Goal: Task Accomplishment & Management: Use online tool/utility

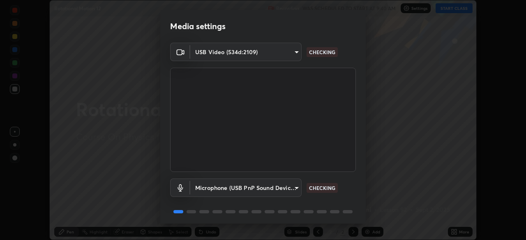
scroll to position [29, 0]
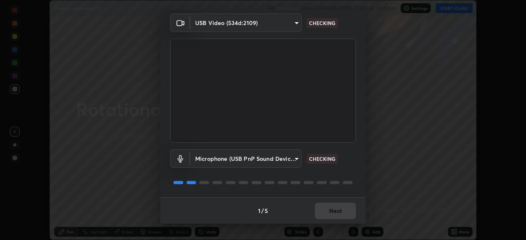
click at [334, 215] on div "1 / 5 Next" at bounding box center [262, 211] width 205 height 26
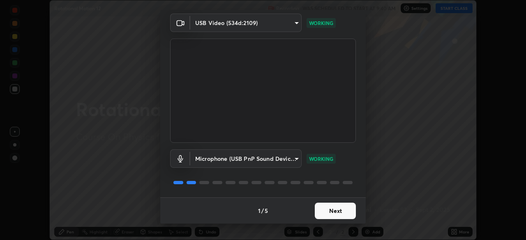
click at [333, 210] on button "Next" at bounding box center [335, 211] width 41 height 16
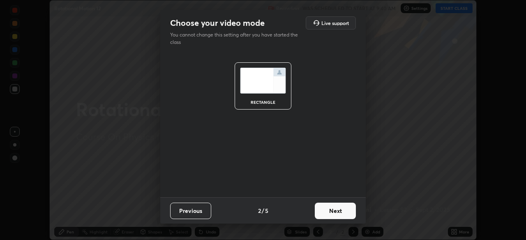
click at [337, 211] on button "Next" at bounding box center [335, 211] width 41 height 16
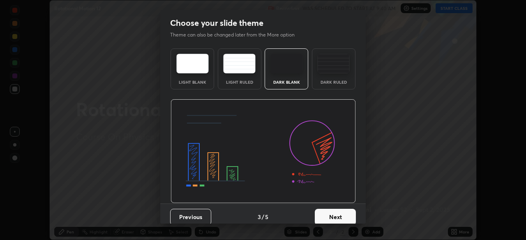
click at [338, 214] on button "Next" at bounding box center [335, 217] width 41 height 16
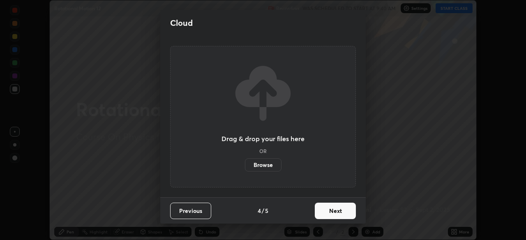
click at [262, 166] on label "Browse" at bounding box center [263, 165] width 37 height 13
click at [245, 166] on input "Browse" at bounding box center [245, 165] width 0 height 13
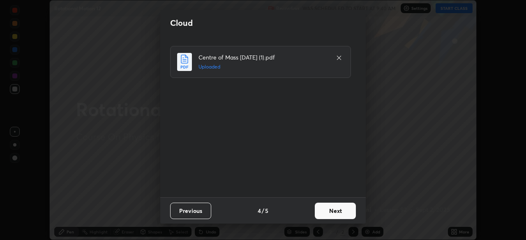
click at [331, 208] on button "Next" at bounding box center [335, 211] width 41 height 16
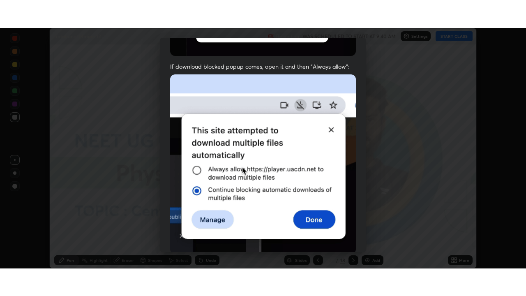
scroll to position [197, 0]
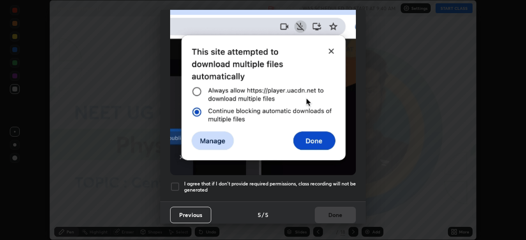
click at [202, 185] on h5 "I agree that if I don't provide required permissions, class recording will not …" at bounding box center [270, 187] width 172 height 13
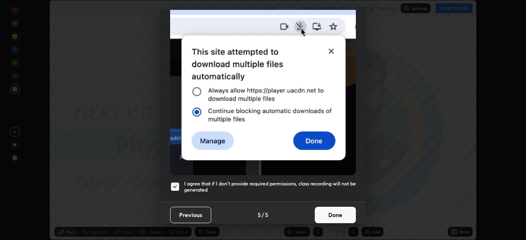
click at [328, 207] on button "Done" at bounding box center [335, 215] width 41 height 16
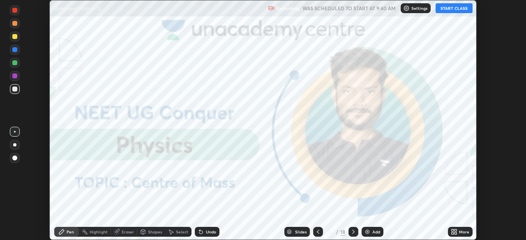
click at [453, 230] on icon at bounding box center [453, 231] width 2 height 2
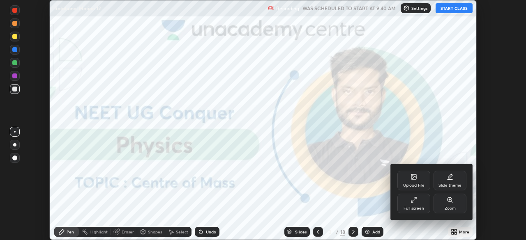
click at [409, 178] on div "Upload File" at bounding box center [413, 181] width 33 height 20
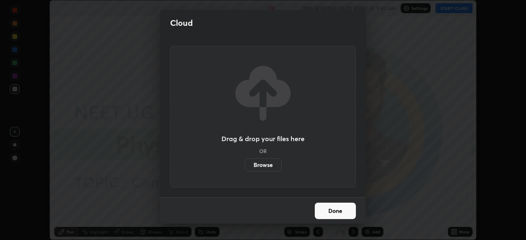
click at [270, 166] on label "Browse" at bounding box center [263, 165] width 37 height 13
click at [245, 166] on input "Browse" at bounding box center [245, 165] width 0 height 13
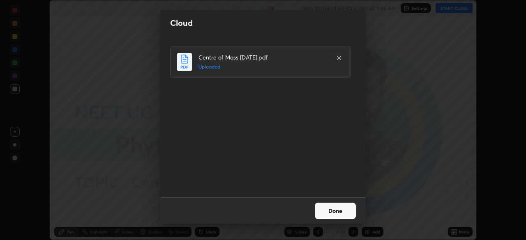
click at [332, 207] on button "Done" at bounding box center [335, 211] width 41 height 16
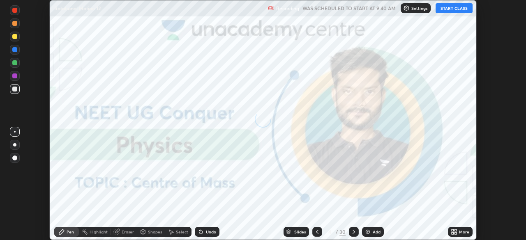
click at [452, 231] on icon at bounding box center [453, 231] width 2 height 2
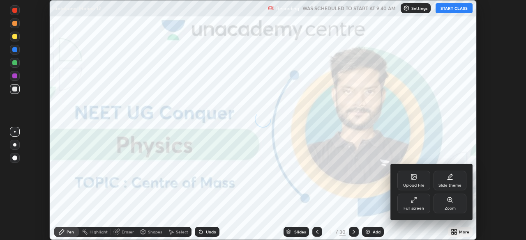
click at [411, 205] on div "Full screen" at bounding box center [413, 204] width 33 height 20
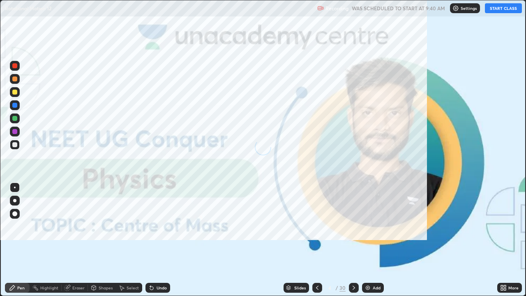
scroll to position [296, 526]
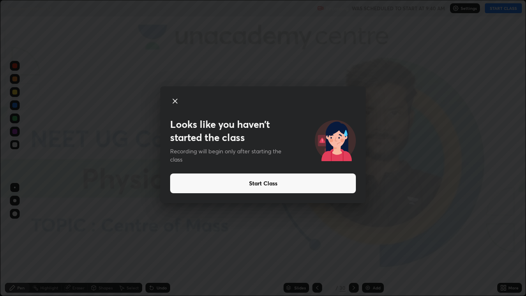
click at [270, 182] on button "Start Class" at bounding box center [263, 183] width 186 height 20
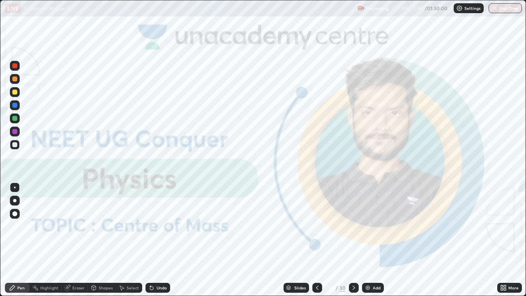
click at [297, 240] on div "Slides" at bounding box center [300, 288] width 12 height 4
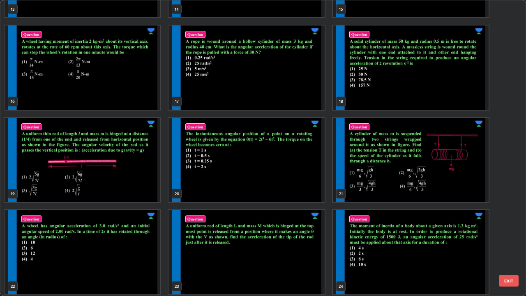
scroll to position [438, 0]
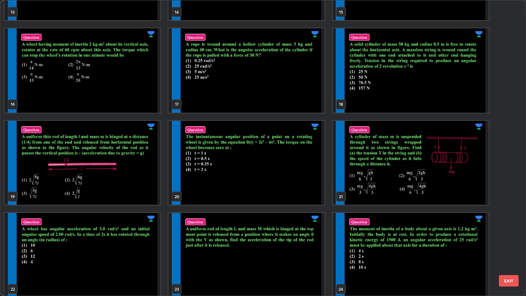
click at [276, 100] on img "grid" at bounding box center [246, 70] width 156 height 84
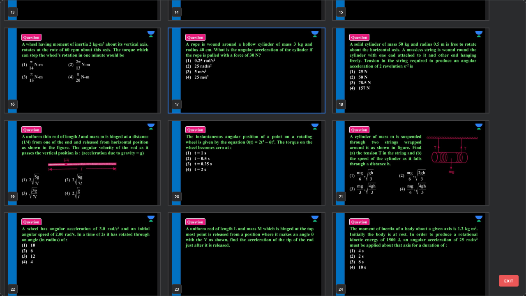
click at [277, 101] on img "grid" at bounding box center [246, 70] width 156 height 84
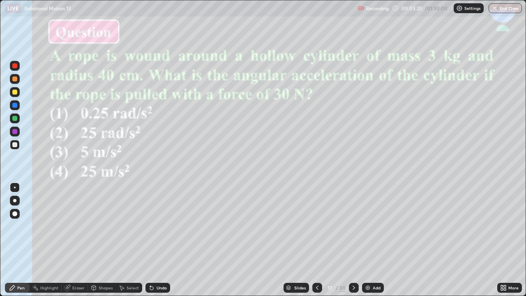
click at [294, 240] on div "Slides" at bounding box center [300, 288] width 12 height 4
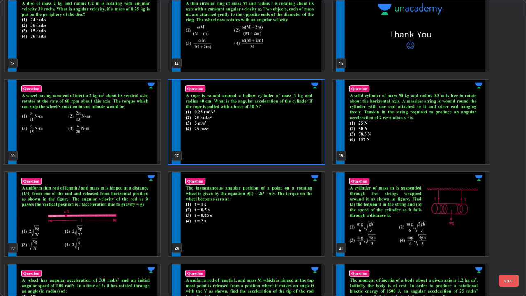
scroll to position [387, 0]
click at [292, 227] on img "grid" at bounding box center [246, 214] width 156 height 84
click at [292, 231] on img "grid" at bounding box center [246, 214] width 156 height 84
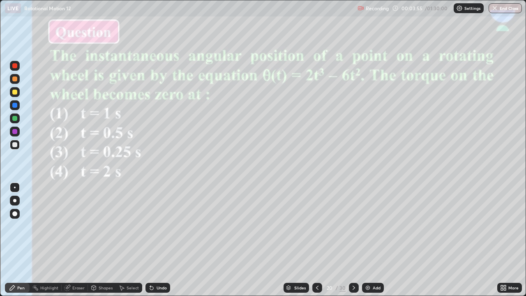
click at [16, 240] on div "Pen" at bounding box center [17, 288] width 25 height 10
click at [14, 65] on div at bounding box center [14, 65] width 5 height 5
click at [14, 200] on div at bounding box center [14, 200] width 3 height 3
click at [291, 240] on div "Slides" at bounding box center [296, 288] width 25 height 10
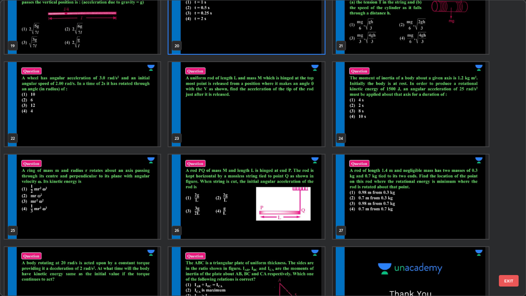
scroll to position [598, 0]
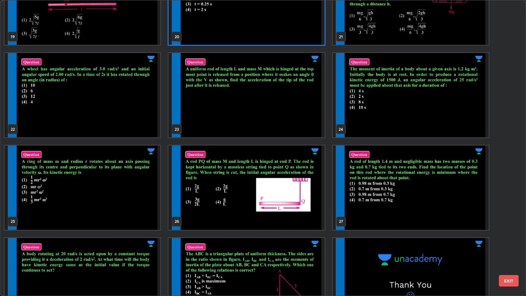
click at [305, 216] on img "grid" at bounding box center [246, 187] width 156 height 84
click at [307, 217] on img "grid" at bounding box center [246, 187] width 156 height 84
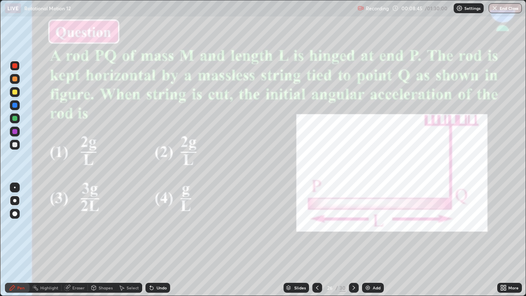
click at [15, 104] on div at bounding box center [14, 105] width 5 height 5
click at [294, 240] on div "Slides" at bounding box center [300, 288] width 12 height 4
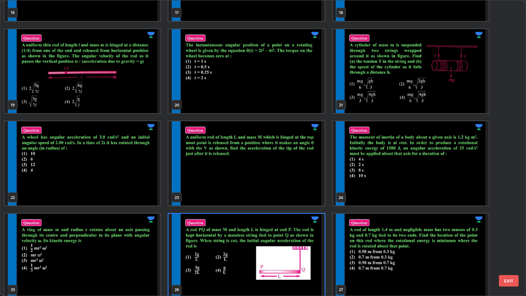
scroll to position [529, 0]
click at [134, 104] on img "grid" at bounding box center [83, 71] width 156 height 84
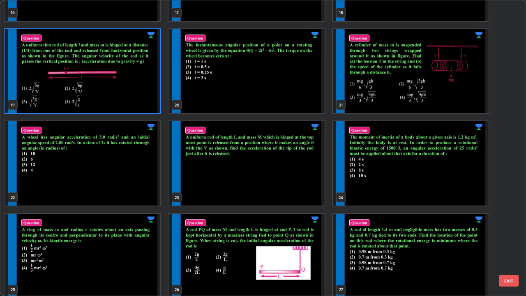
click at [136, 104] on img "grid" at bounding box center [83, 71] width 156 height 84
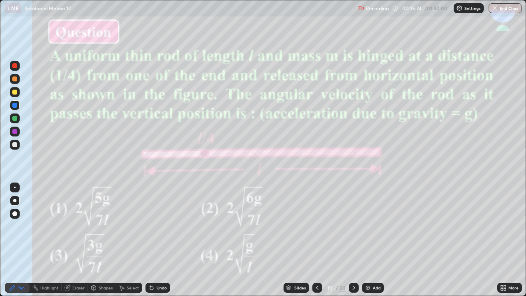
click at [14, 91] on div at bounding box center [14, 92] width 5 height 5
click at [210, 240] on div "Slides 19 / 30 Add" at bounding box center [333, 287] width 327 height 16
click at [204, 240] on div "Slides 19 / 30 Add" at bounding box center [333, 287] width 327 height 16
click at [14, 144] on div at bounding box center [14, 144] width 5 height 5
click at [15, 129] on div at bounding box center [14, 131] width 5 height 5
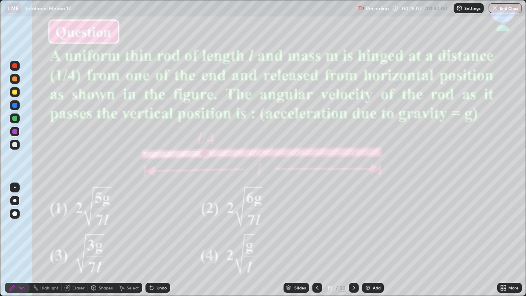
click at [18, 66] on div at bounding box center [15, 66] width 10 height 10
click at [74, 240] on div "Eraser" at bounding box center [75, 288] width 26 height 10
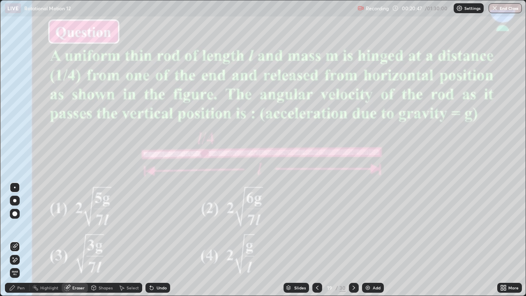
click at [21, 240] on div "Pen" at bounding box center [20, 288] width 7 height 4
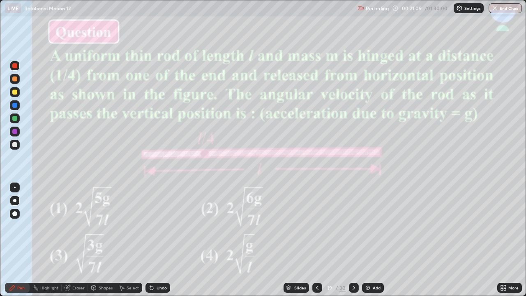
click at [317, 240] on icon at bounding box center [317, 287] width 7 height 7
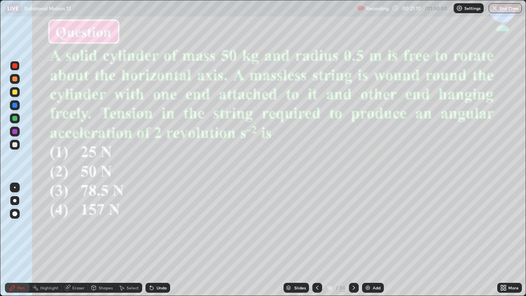
click at [353, 240] on icon at bounding box center [354, 288] width 2 height 4
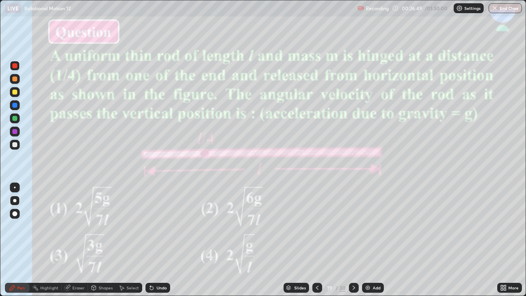
click at [366, 240] on img at bounding box center [368, 287] width 7 height 7
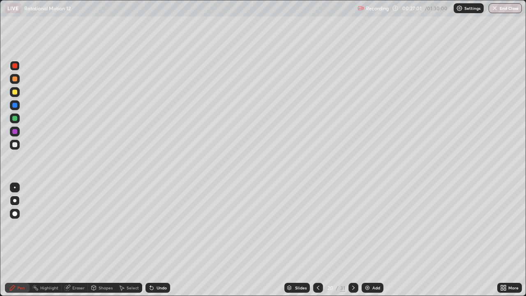
click at [15, 145] on div at bounding box center [14, 144] width 5 height 5
click at [15, 68] on div at bounding box center [14, 65] width 5 height 5
click at [16, 145] on div at bounding box center [14, 144] width 5 height 5
click at [291, 240] on icon at bounding box center [289, 287] width 4 height 2
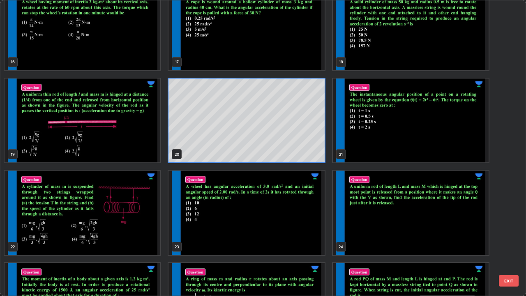
scroll to position [481, 0]
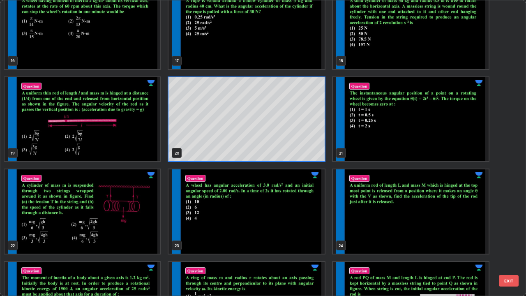
click at [385, 224] on img "grid" at bounding box center [411, 211] width 156 height 84
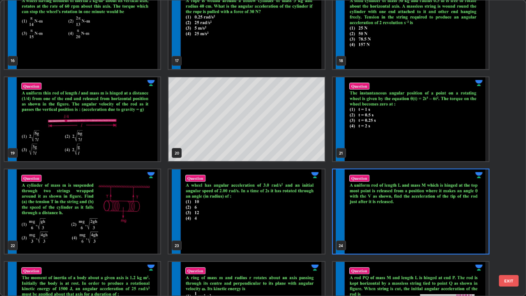
click at [383, 226] on img "grid" at bounding box center [411, 211] width 156 height 84
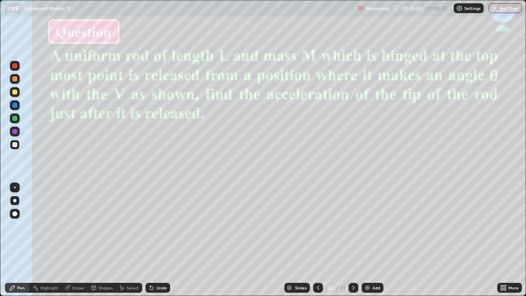
click at [15, 133] on div at bounding box center [14, 131] width 5 height 5
click at [15, 104] on div at bounding box center [14, 105] width 5 height 5
click at [14, 145] on div at bounding box center [14, 144] width 5 height 5
click at [300, 240] on div "Slides" at bounding box center [301, 288] width 12 height 4
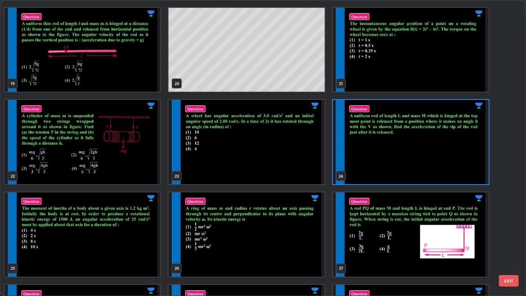
scroll to position [572, 0]
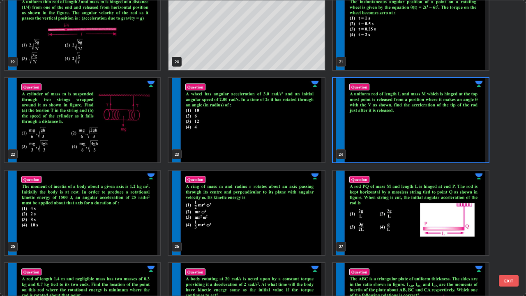
click at [131, 230] on img "grid" at bounding box center [83, 213] width 156 height 84
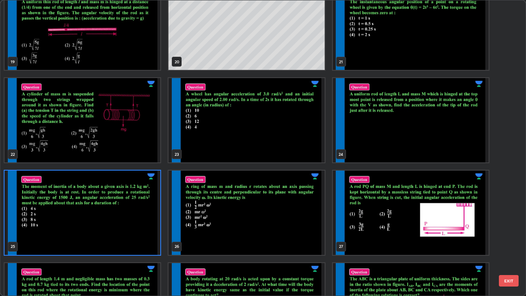
click at [130, 226] on img "grid" at bounding box center [83, 213] width 156 height 84
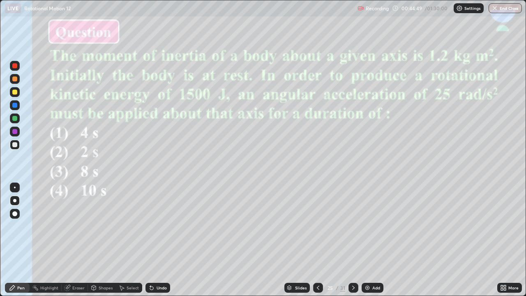
click at [295, 240] on div "Slides" at bounding box center [301, 288] width 12 height 4
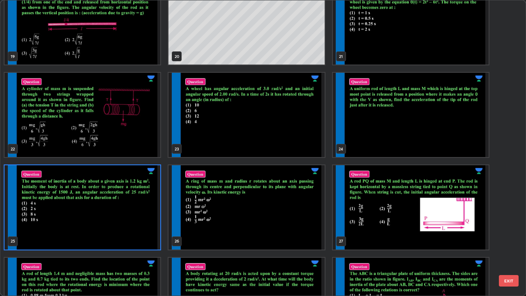
scroll to position [576, 0]
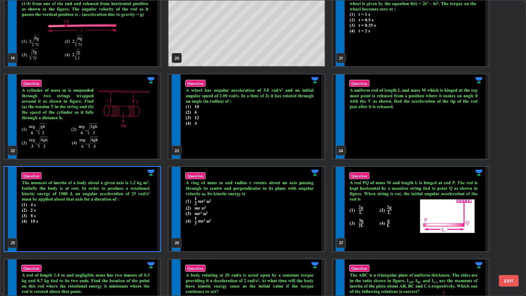
click at [304, 142] on img "grid" at bounding box center [246, 116] width 156 height 84
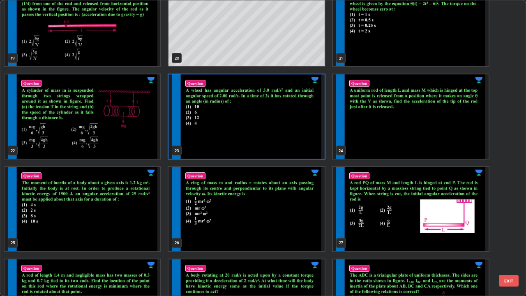
click at [305, 143] on img "grid" at bounding box center [246, 116] width 156 height 84
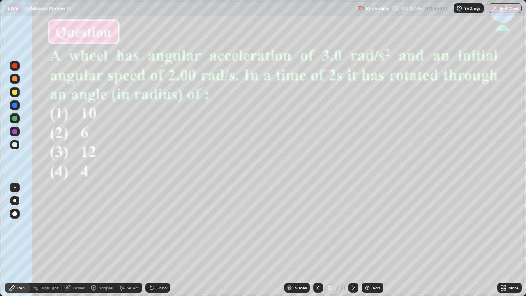
click at [295, 240] on div "Slides" at bounding box center [301, 288] width 12 height 4
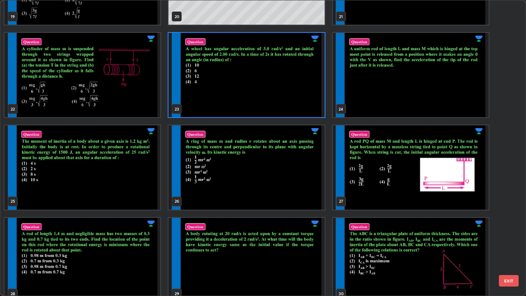
scroll to position [622, 0]
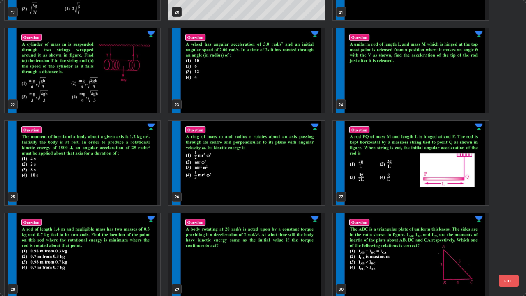
click at [306, 240] on img "grid" at bounding box center [246, 255] width 156 height 84
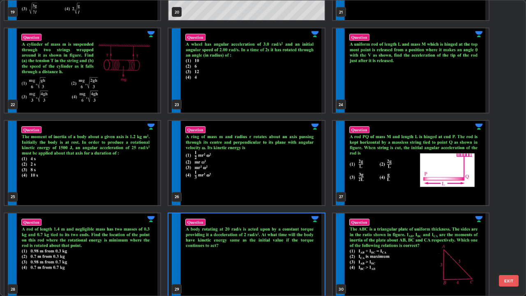
scroll to position [628, 0]
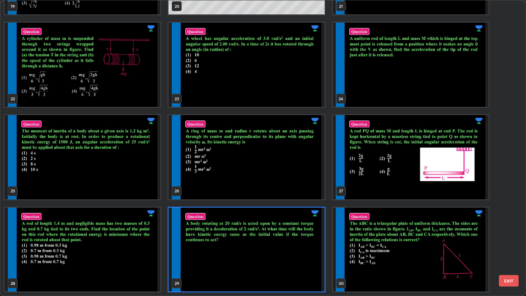
click at [308, 240] on img "grid" at bounding box center [246, 250] width 156 height 84
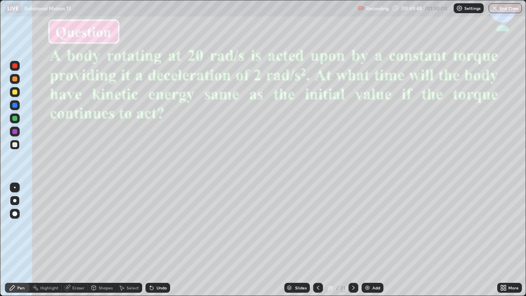
click at [71, 240] on div "Eraser" at bounding box center [75, 288] width 26 height 10
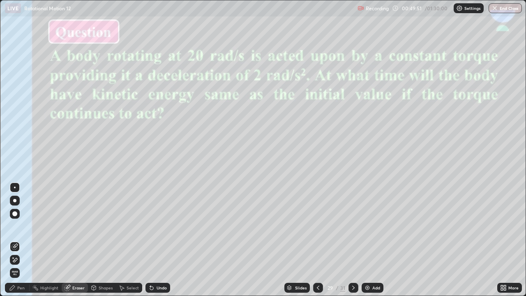
click at [23, 240] on div "Pen" at bounding box center [20, 288] width 7 height 4
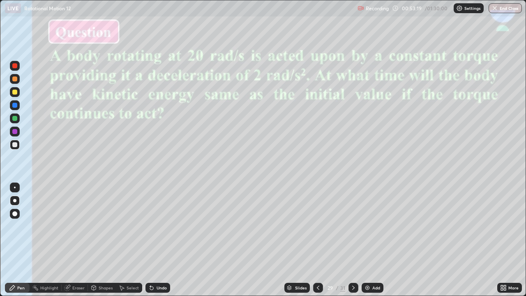
click at [302, 240] on div "Slides" at bounding box center [301, 288] width 12 height 4
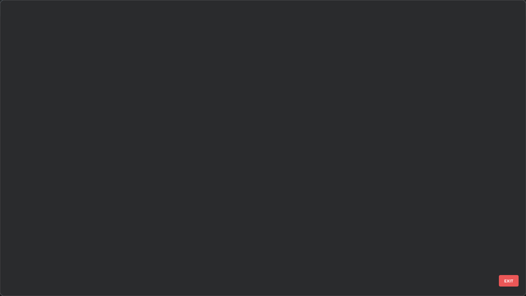
scroll to position [293, 521]
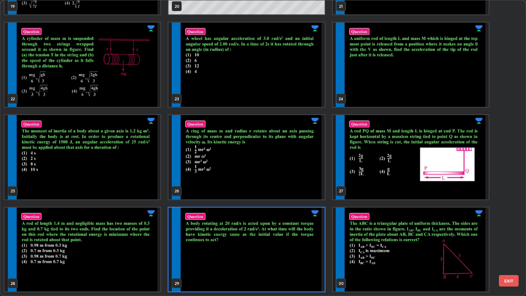
click at [294, 185] on img "grid" at bounding box center [246, 157] width 156 height 84
click at [297, 183] on img "grid" at bounding box center [246, 157] width 156 height 84
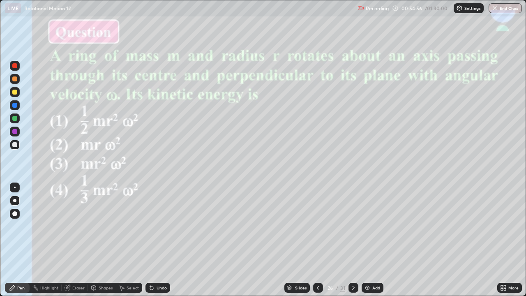
click at [295, 240] on div "Slides" at bounding box center [301, 288] width 12 height 4
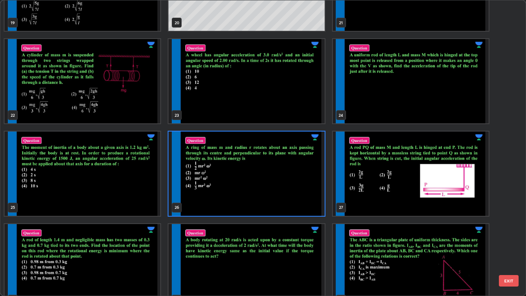
scroll to position [662, 0]
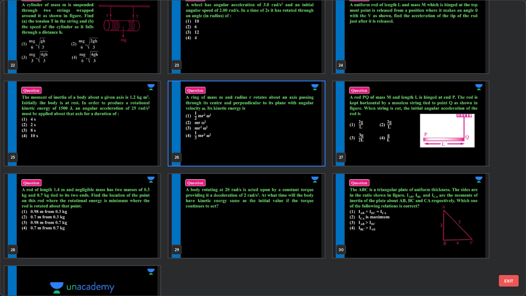
click at [409, 229] on img "grid" at bounding box center [411, 216] width 156 height 84
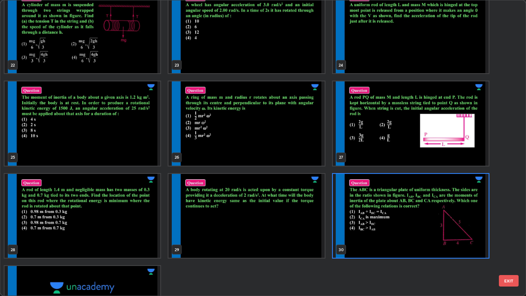
click at [404, 231] on img "grid" at bounding box center [411, 216] width 156 height 84
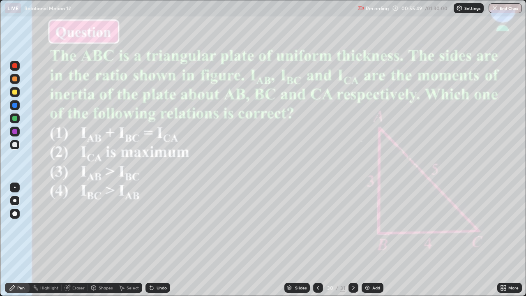
click at [15, 92] on div at bounding box center [14, 92] width 5 height 5
click at [15, 144] on div at bounding box center [14, 144] width 5 height 5
click at [16, 131] on div at bounding box center [14, 131] width 5 height 5
click at [15, 90] on div at bounding box center [14, 92] width 5 height 5
click at [15, 66] on div at bounding box center [14, 65] width 5 height 5
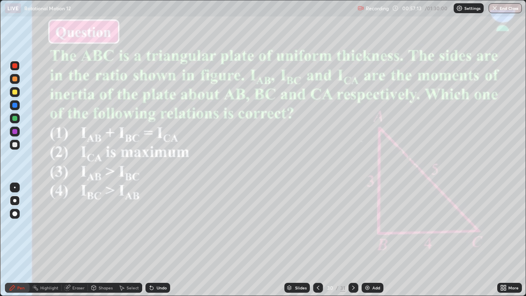
click at [15, 92] on div at bounding box center [14, 92] width 5 height 5
click at [298, 240] on div "Slides" at bounding box center [301, 288] width 12 height 4
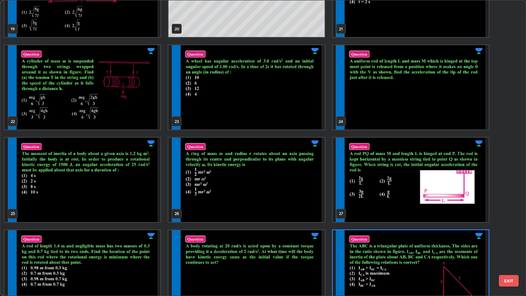
scroll to position [630, 0]
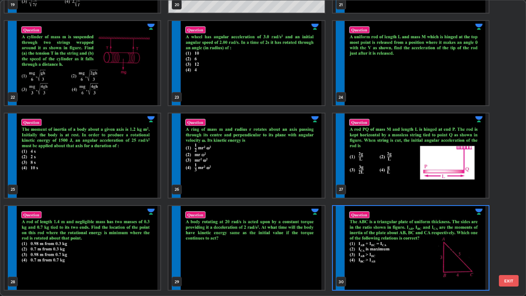
click at [143, 240] on img "grid" at bounding box center [83, 248] width 156 height 84
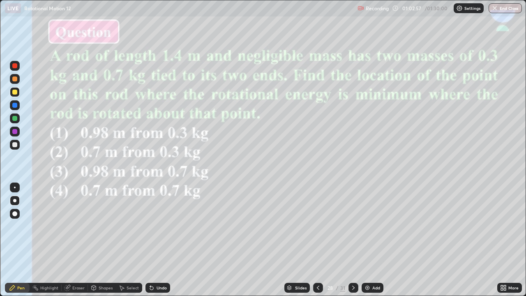
click at [16, 131] on div at bounding box center [14, 131] width 5 height 5
click at [13, 146] on div at bounding box center [14, 144] width 5 height 5
click at [14, 67] on div at bounding box center [14, 65] width 5 height 5
click at [299, 240] on div "Slides" at bounding box center [301, 288] width 12 height 4
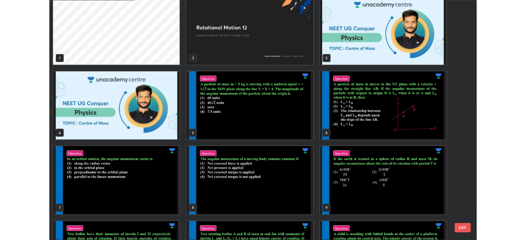
scroll to position [4, 0]
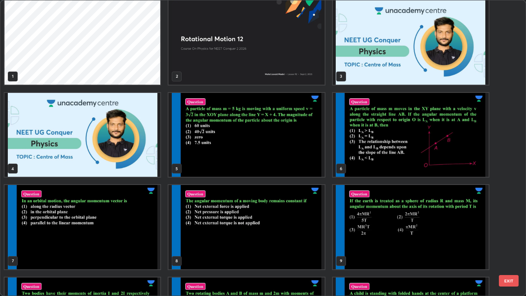
click at [263, 164] on img "grid" at bounding box center [246, 135] width 156 height 84
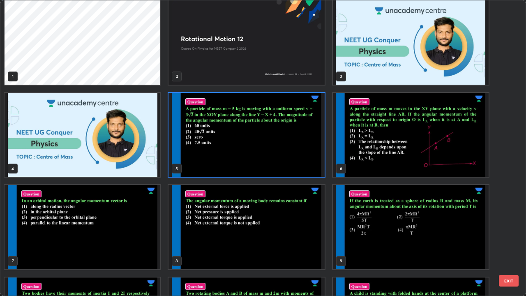
click at [261, 165] on img "grid" at bounding box center [246, 135] width 156 height 84
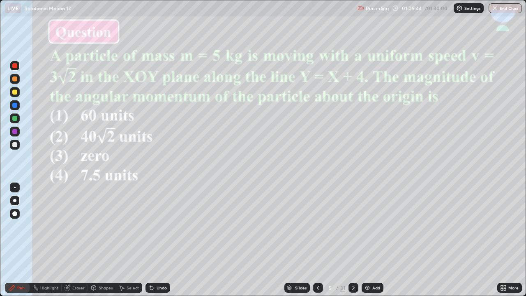
click at [317, 240] on icon at bounding box center [318, 287] width 7 height 7
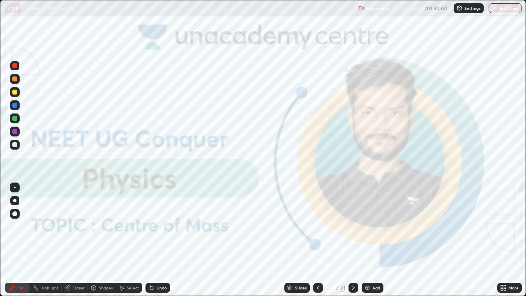
click at [353, 240] on icon at bounding box center [353, 287] width 7 height 7
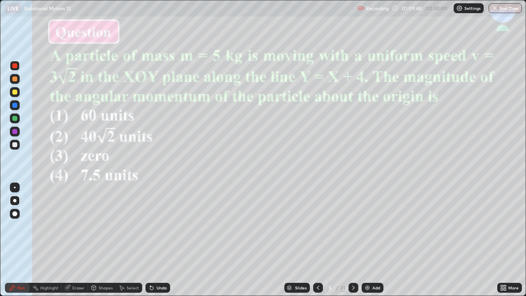
click at [366, 240] on img at bounding box center [367, 287] width 7 height 7
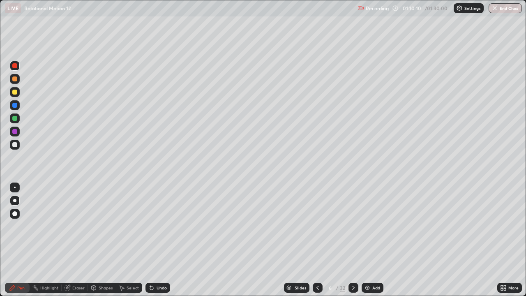
click at [16, 142] on div at bounding box center [14, 144] width 5 height 5
click at [74, 240] on div "Eraser" at bounding box center [78, 288] width 12 height 4
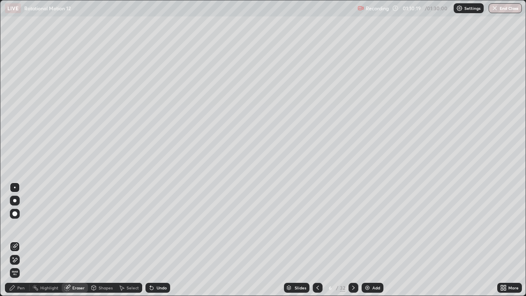
click at [15, 240] on div "Pen" at bounding box center [17, 288] width 25 height 10
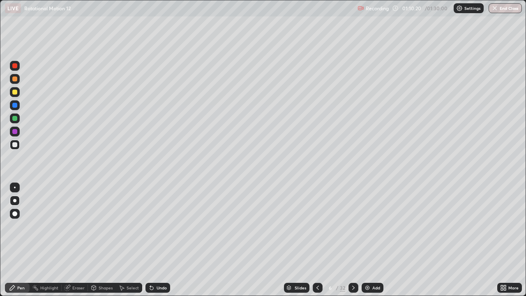
click at [14, 132] on div at bounding box center [14, 131] width 5 height 5
click at [13, 146] on div at bounding box center [14, 144] width 5 height 5
click at [19, 130] on div at bounding box center [15, 132] width 10 height 10
click at [367, 240] on img at bounding box center [367, 287] width 7 height 7
click at [14, 145] on div at bounding box center [14, 144] width 5 height 5
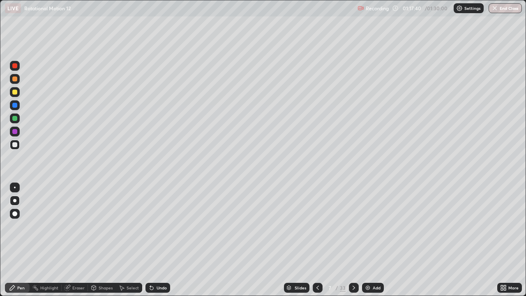
click at [14, 118] on div at bounding box center [14, 118] width 5 height 5
click at [367, 240] on img at bounding box center [368, 287] width 7 height 7
click at [14, 146] on div at bounding box center [14, 144] width 5 height 5
click at [316, 240] on icon at bounding box center [317, 288] width 2 height 4
click at [353, 240] on icon at bounding box center [354, 288] width 2 height 4
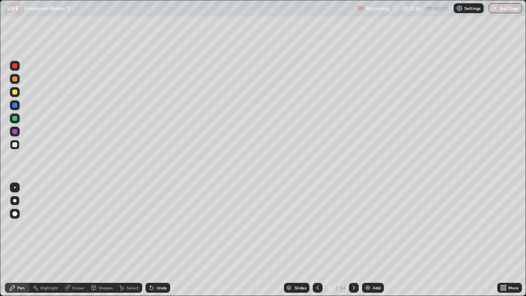
click at [367, 240] on img at bounding box center [368, 287] width 7 height 7
click at [13, 118] on div at bounding box center [14, 118] width 5 height 5
click at [16, 91] on div at bounding box center [14, 92] width 5 height 5
click at [14, 105] on div at bounding box center [14, 105] width 5 height 5
click at [318, 240] on icon at bounding box center [317, 288] width 2 height 4
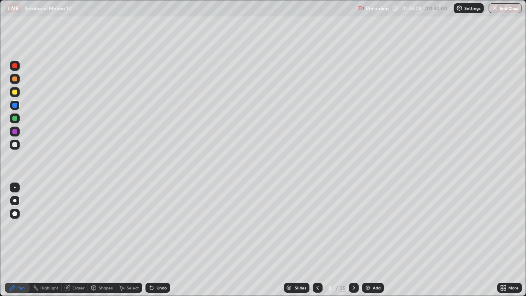
click at [318, 240] on icon at bounding box center [317, 287] width 7 height 7
click at [353, 240] on icon at bounding box center [354, 287] width 7 height 7
click at [13, 145] on div at bounding box center [14, 144] width 5 height 5
click at [14, 65] on div at bounding box center [14, 65] width 5 height 5
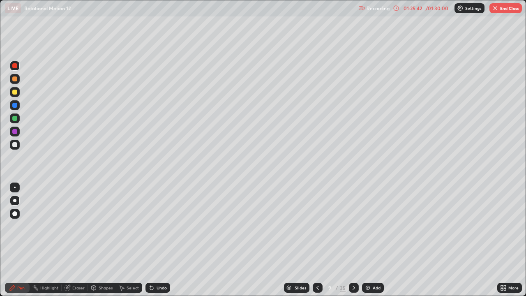
click at [14, 145] on div at bounding box center [14, 144] width 5 height 5
click at [15, 91] on div at bounding box center [14, 92] width 5 height 5
click at [17, 78] on div at bounding box center [14, 78] width 5 height 5
click at [316, 240] on div at bounding box center [318, 288] width 10 height 10
click at [351, 240] on icon at bounding box center [354, 287] width 7 height 7
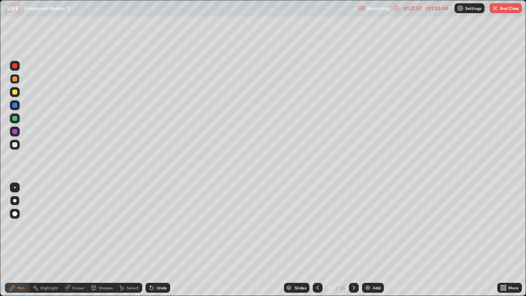
click at [353, 240] on icon at bounding box center [354, 287] width 7 height 7
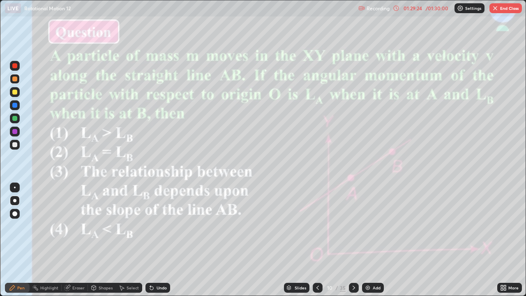
click at [317, 240] on icon at bounding box center [317, 287] width 7 height 7
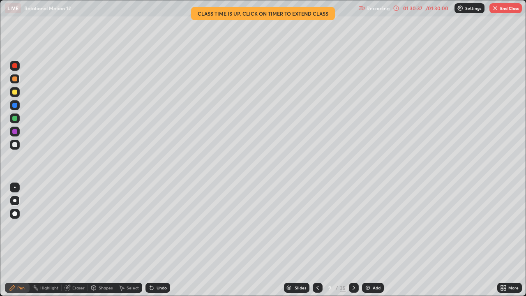
click at [353, 240] on icon at bounding box center [354, 287] width 7 height 7
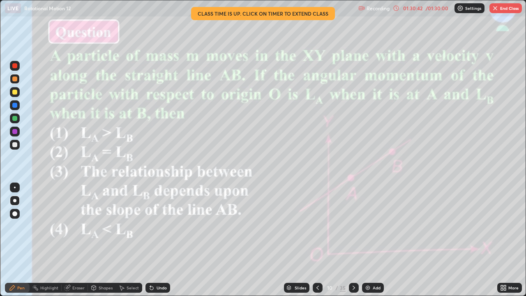
click at [317, 240] on icon at bounding box center [317, 287] width 7 height 7
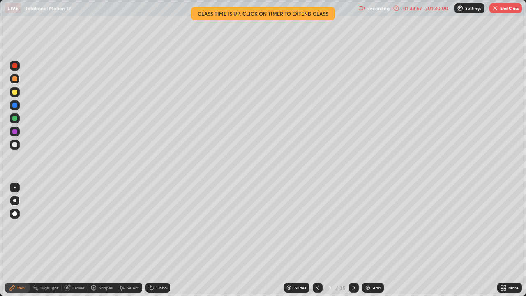
click at [493, 9] on img "button" at bounding box center [495, 8] width 7 height 7
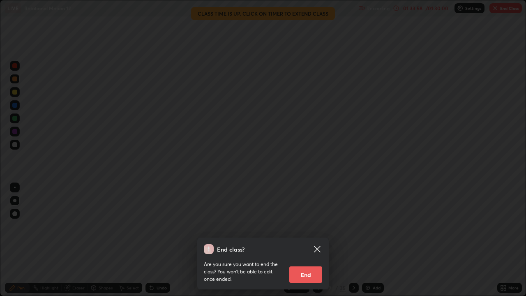
click at [303, 240] on button "End" at bounding box center [305, 274] width 33 height 16
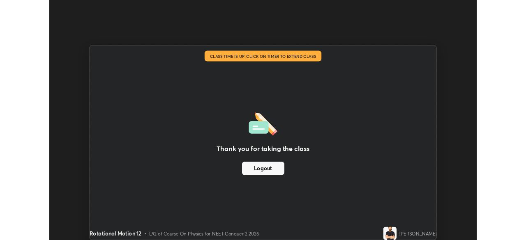
scroll to position [40857, 40571]
